Goal: Task Accomplishment & Management: Use online tool/utility

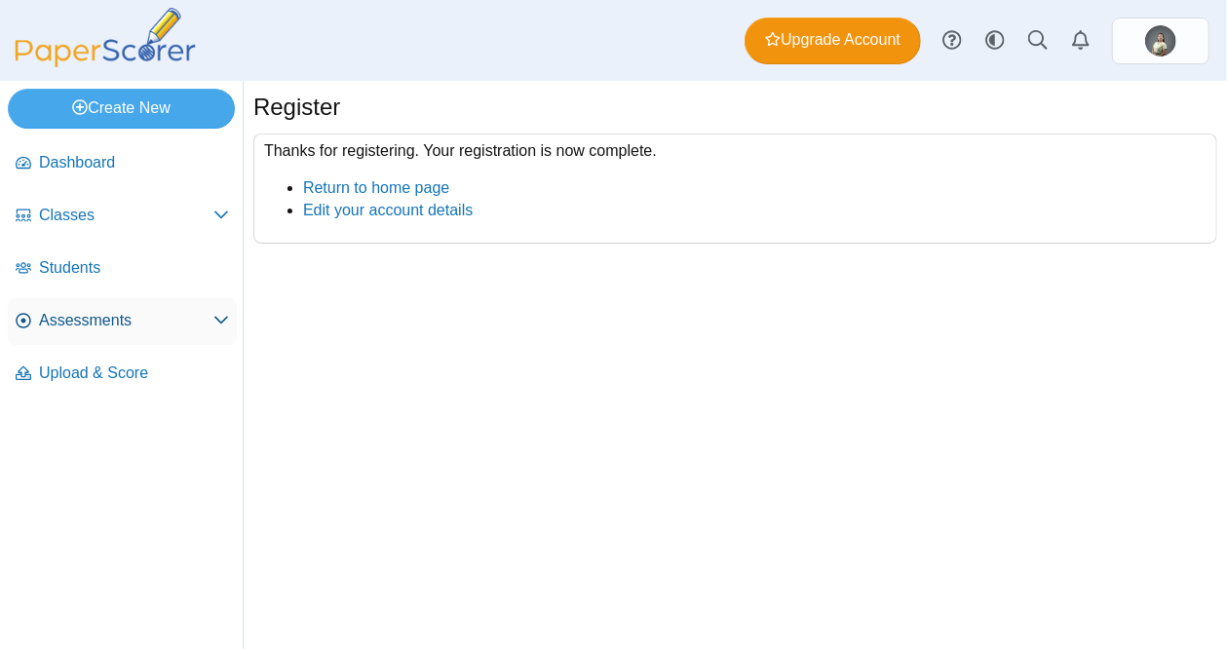
click at [224, 327] on icon at bounding box center [221, 320] width 16 height 16
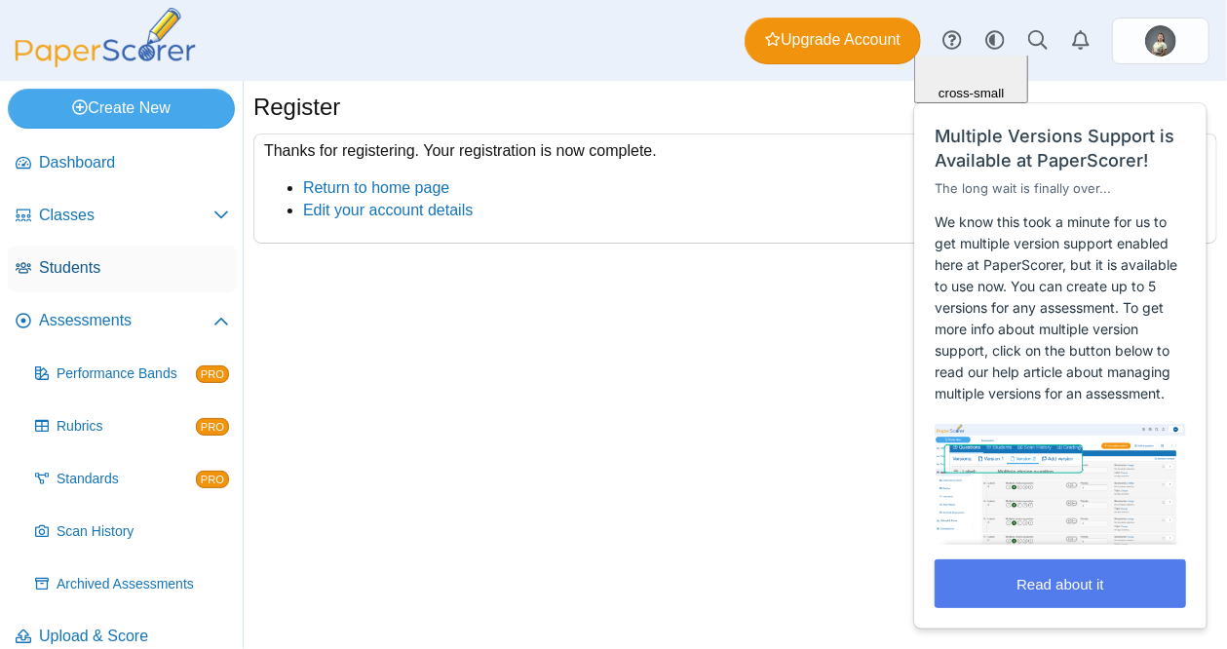
click at [102, 272] on span "Students" at bounding box center [134, 267] width 190 height 21
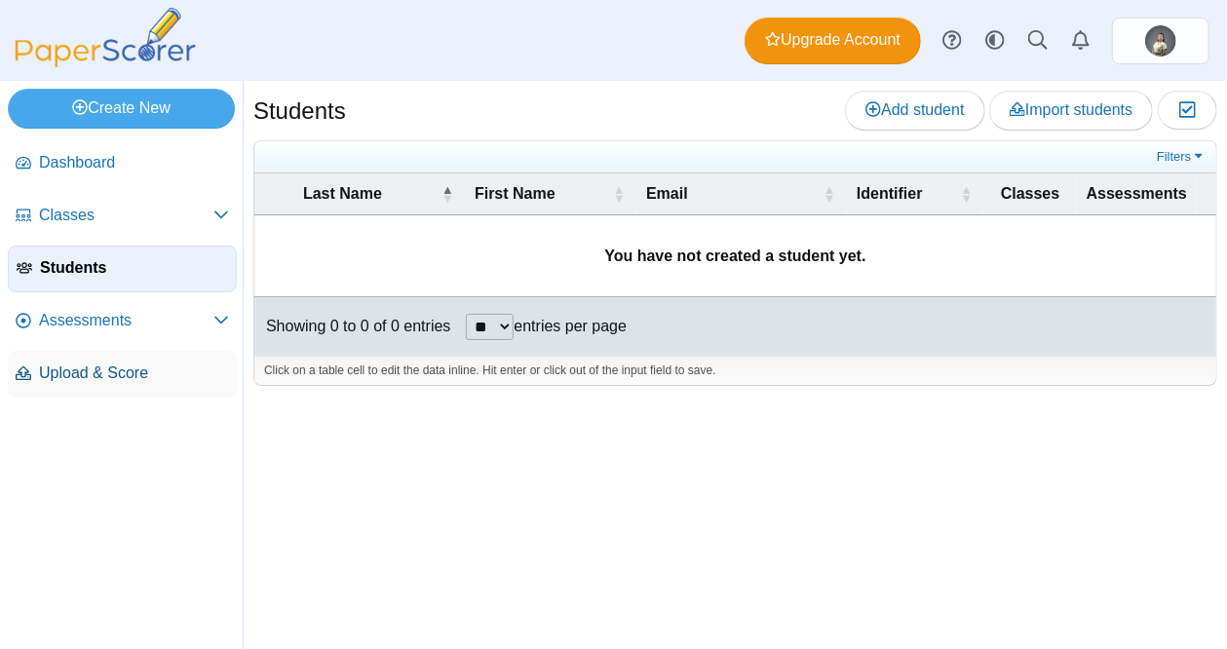
click at [63, 381] on span "Upload & Score" at bounding box center [134, 373] width 190 height 21
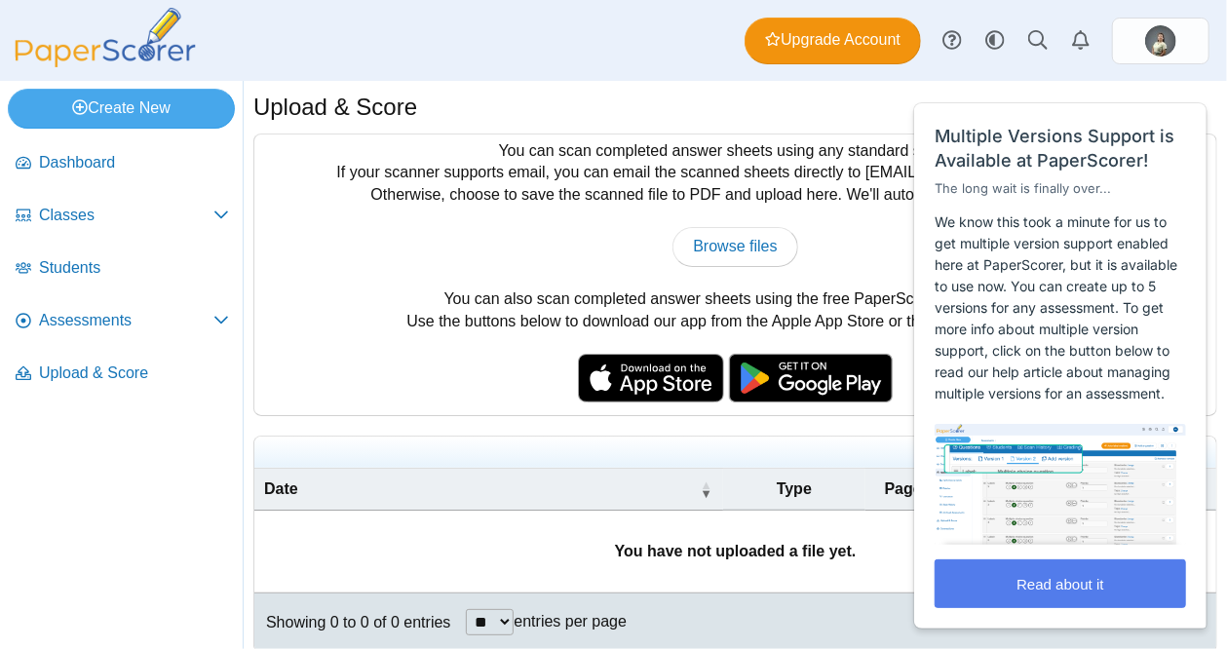
click at [363, 252] on div "Browse files There was a problem with the uploaded file.... Please try again...…" at bounding box center [735, 246] width 943 height 39
click at [1191, 83] on div "Close cross-small" at bounding box center [1174, 81] width 68 height 20
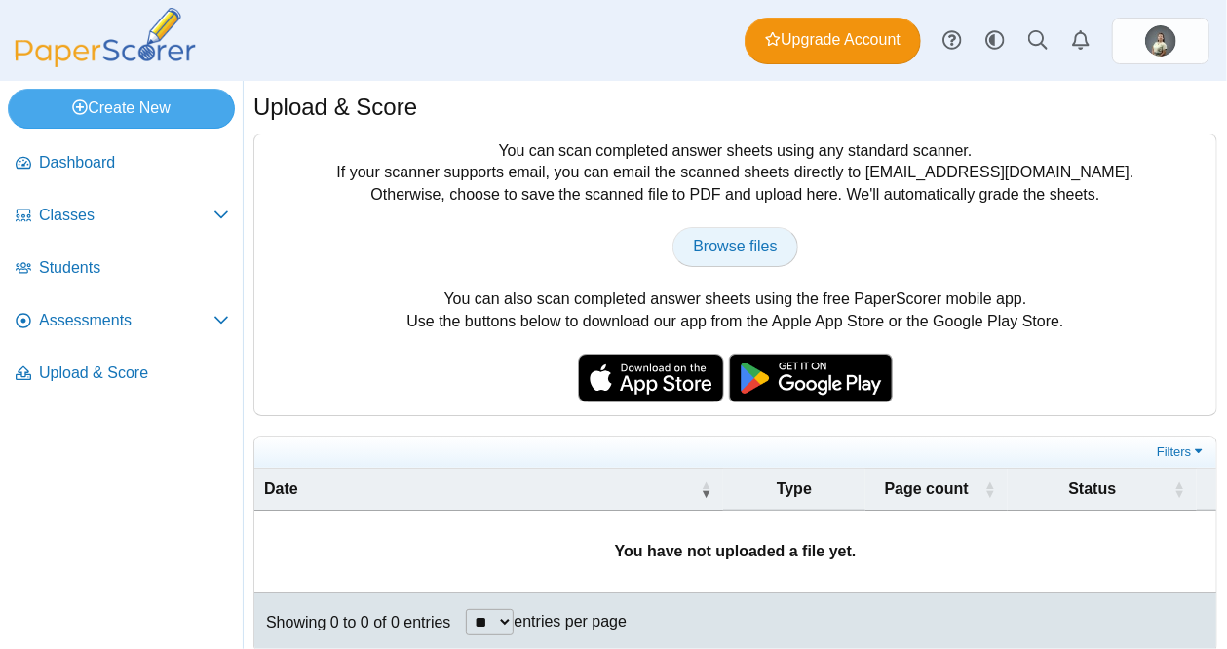
click at [718, 260] on link "Browse files" at bounding box center [735, 246] width 125 height 39
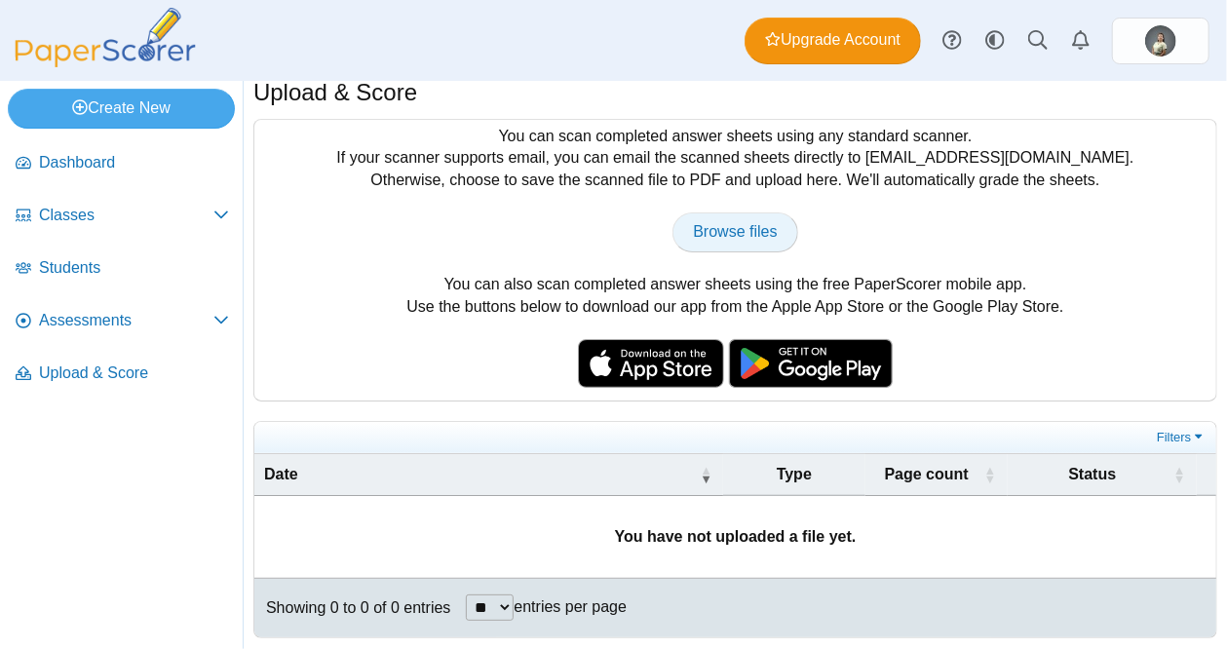
scroll to position [19, 0]
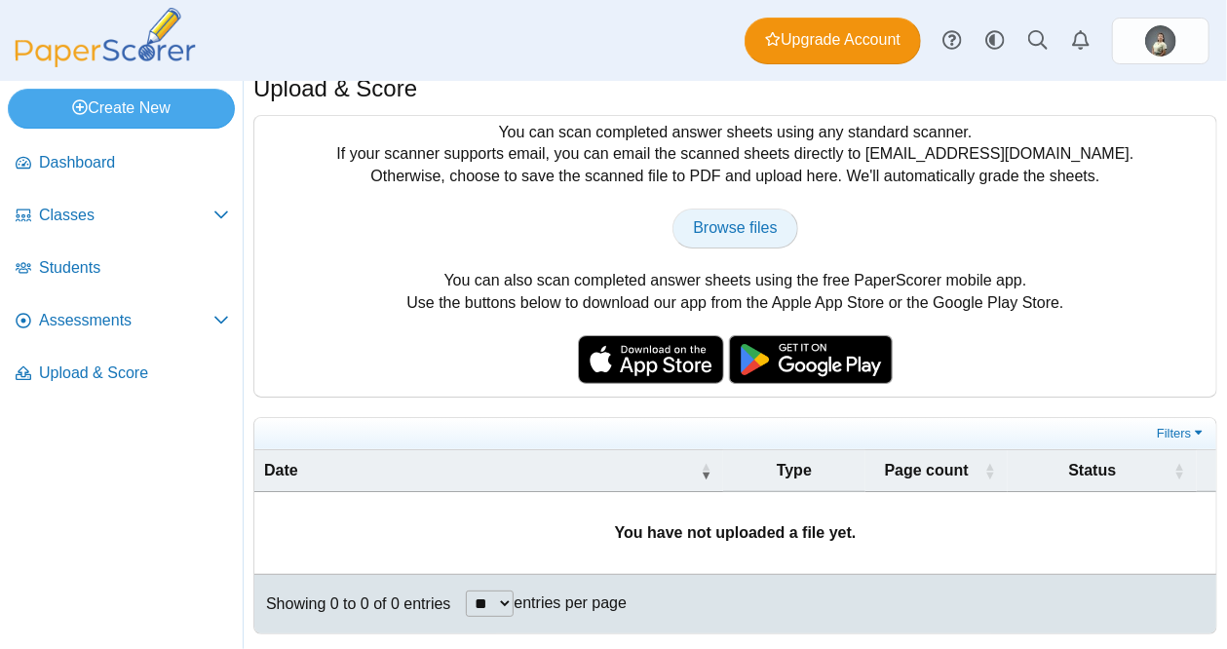
click at [745, 225] on span "Browse files" at bounding box center [735, 227] width 84 height 17
type input "**********"
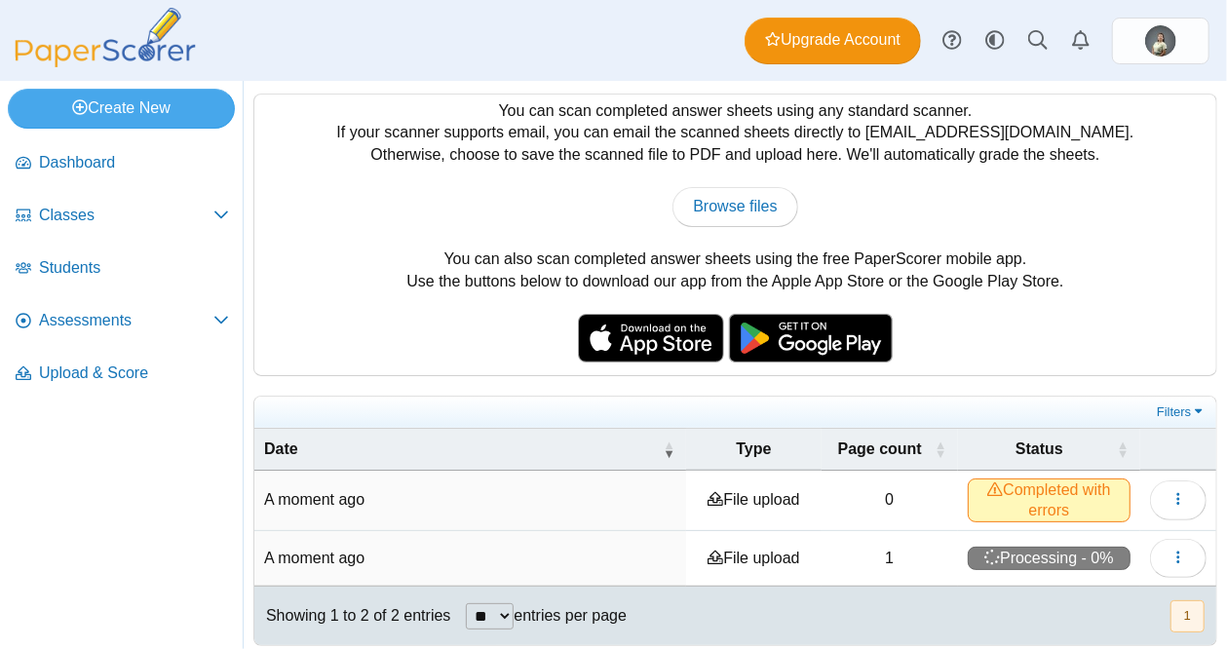
scroll to position [51, 0]
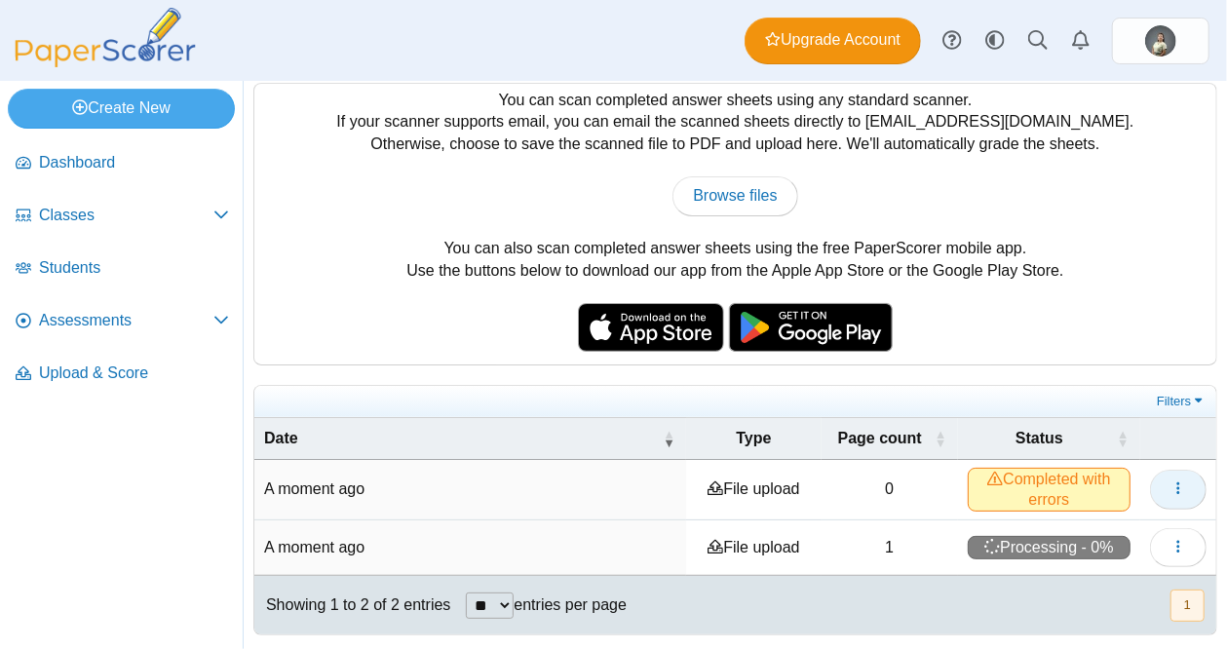
click at [1171, 494] on span "button" at bounding box center [1179, 489] width 16 height 17
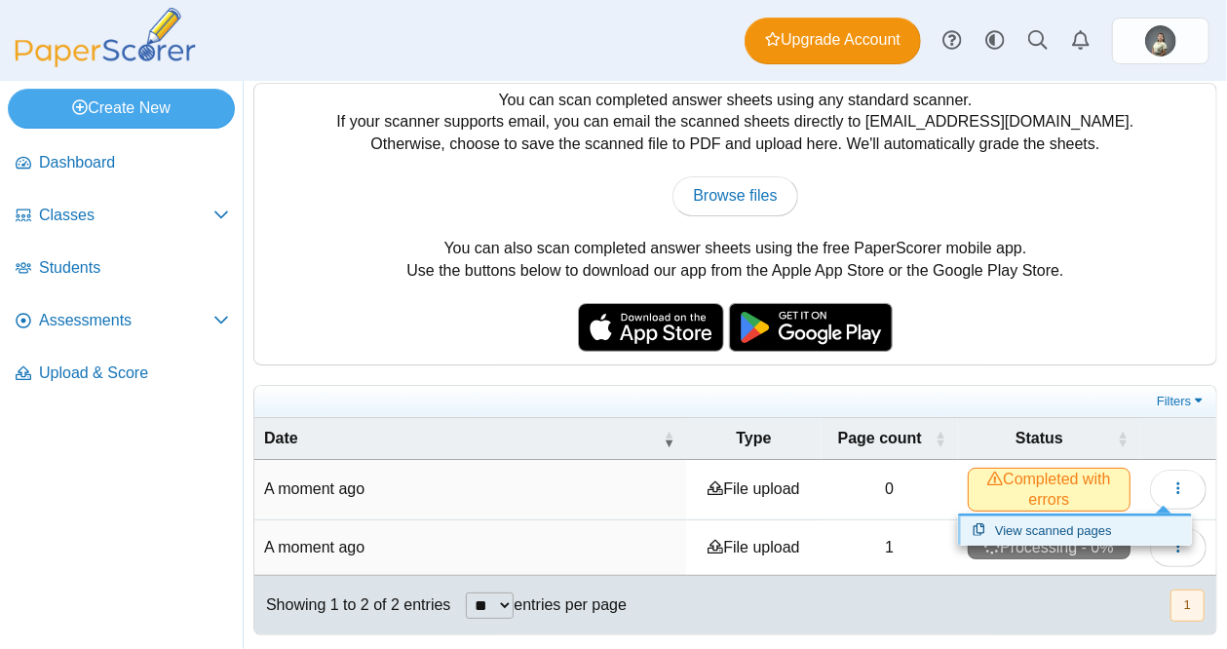
click at [1050, 525] on link "View scanned pages" at bounding box center [1075, 531] width 234 height 29
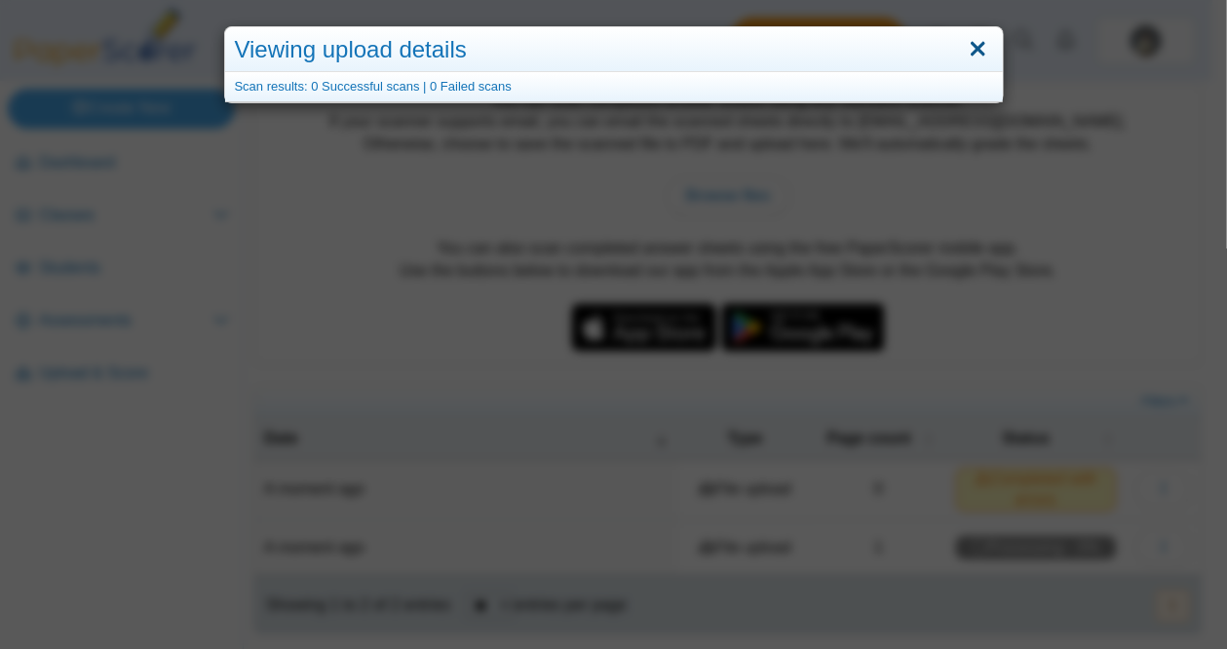
click at [979, 56] on link "Close" at bounding box center [978, 49] width 30 height 33
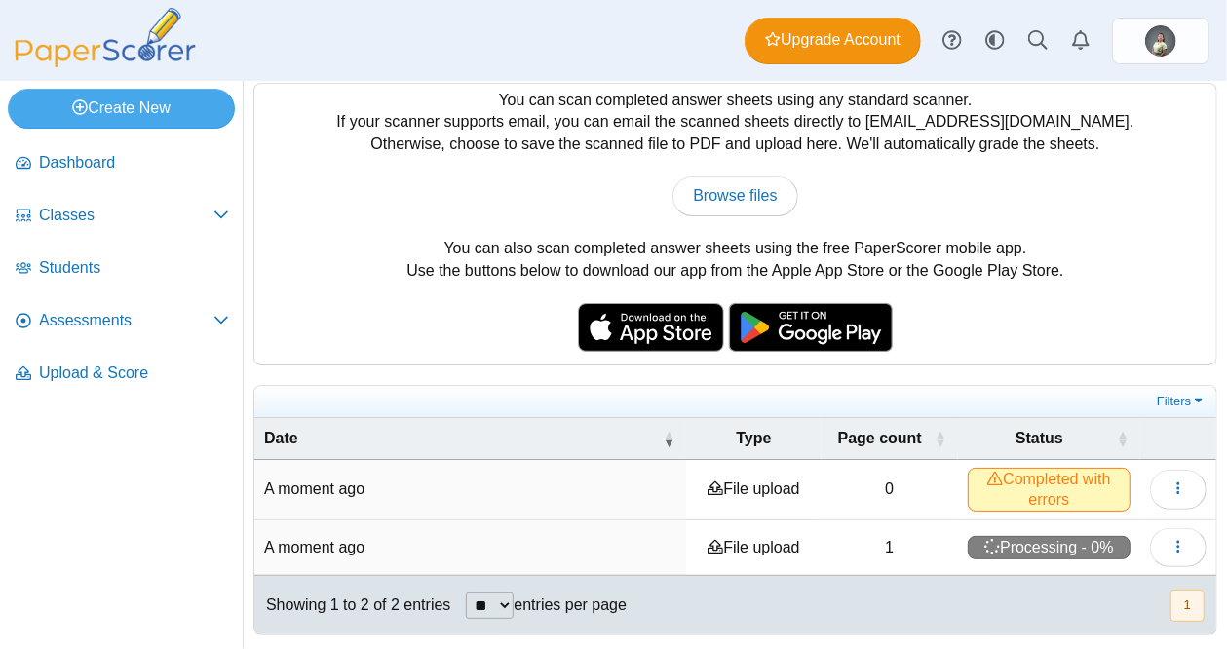
click at [968, 486] on span "Completed with errors" at bounding box center [1049, 489] width 163 height 43
click at [988, 478] on icon at bounding box center [996, 479] width 16 height 16
click at [1174, 601] on button "1" at bounding box center [1188, 606] width 34 height 32
